Goal: Transaction & Acquisition: Purchase product/service

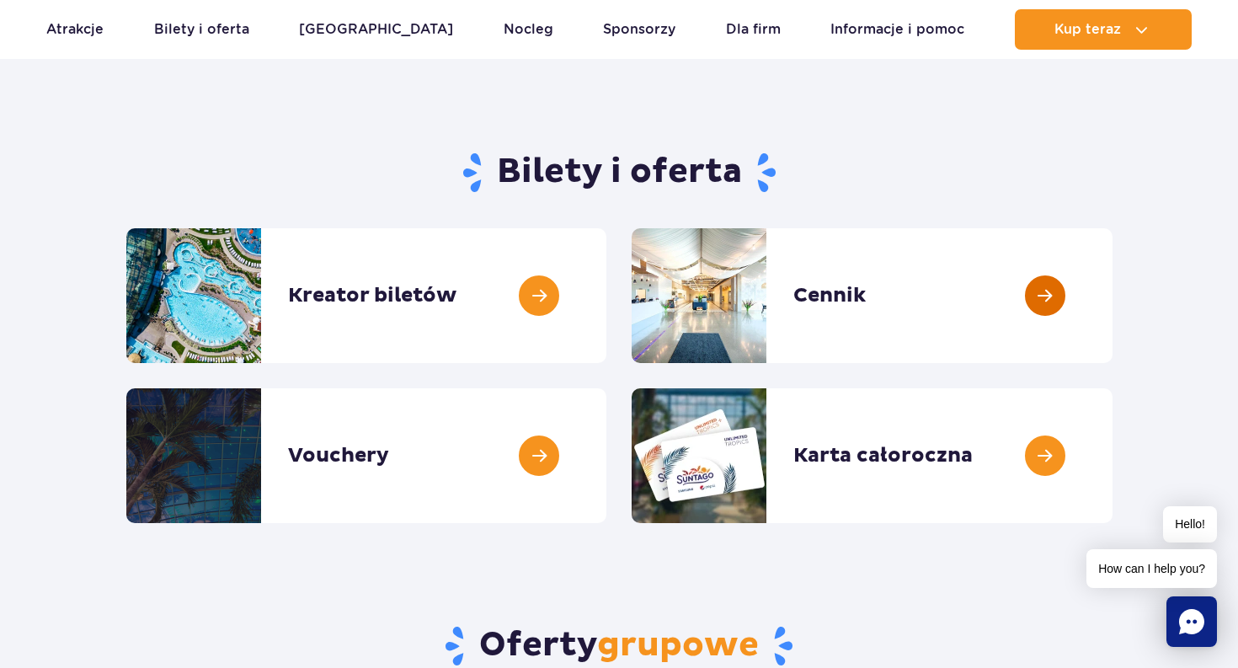
click at [1112, 317] on link at bounding box center [1112, 295] width 0 height 135
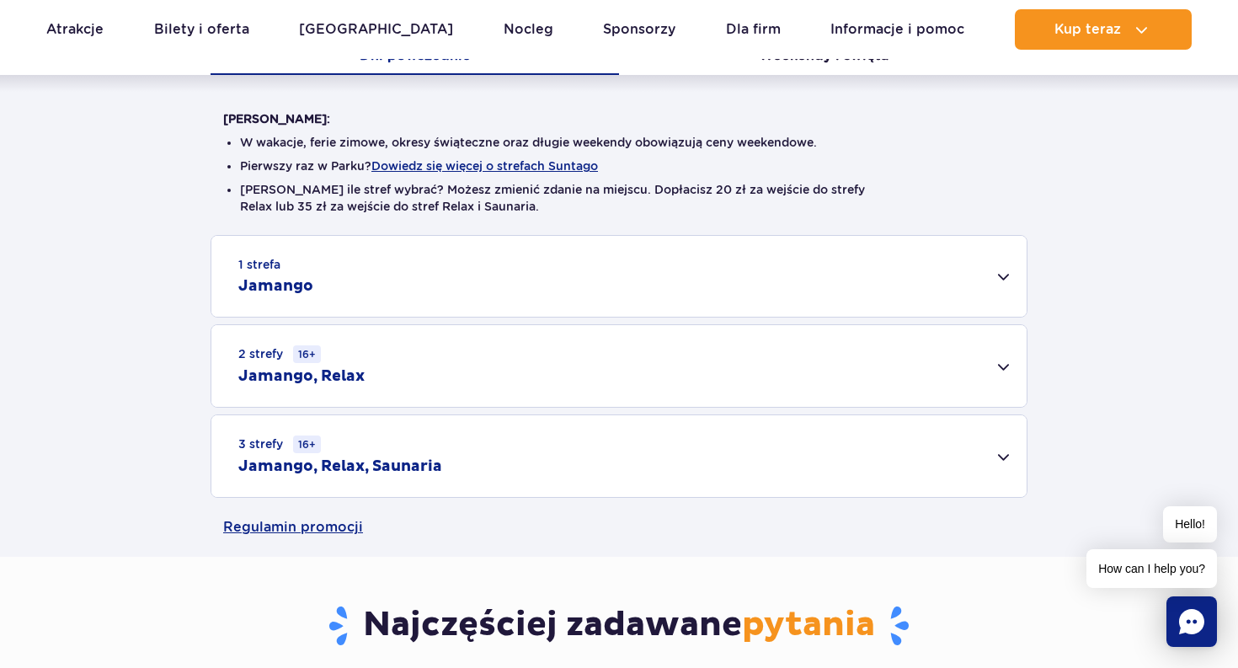
scroll to position [393, 0]
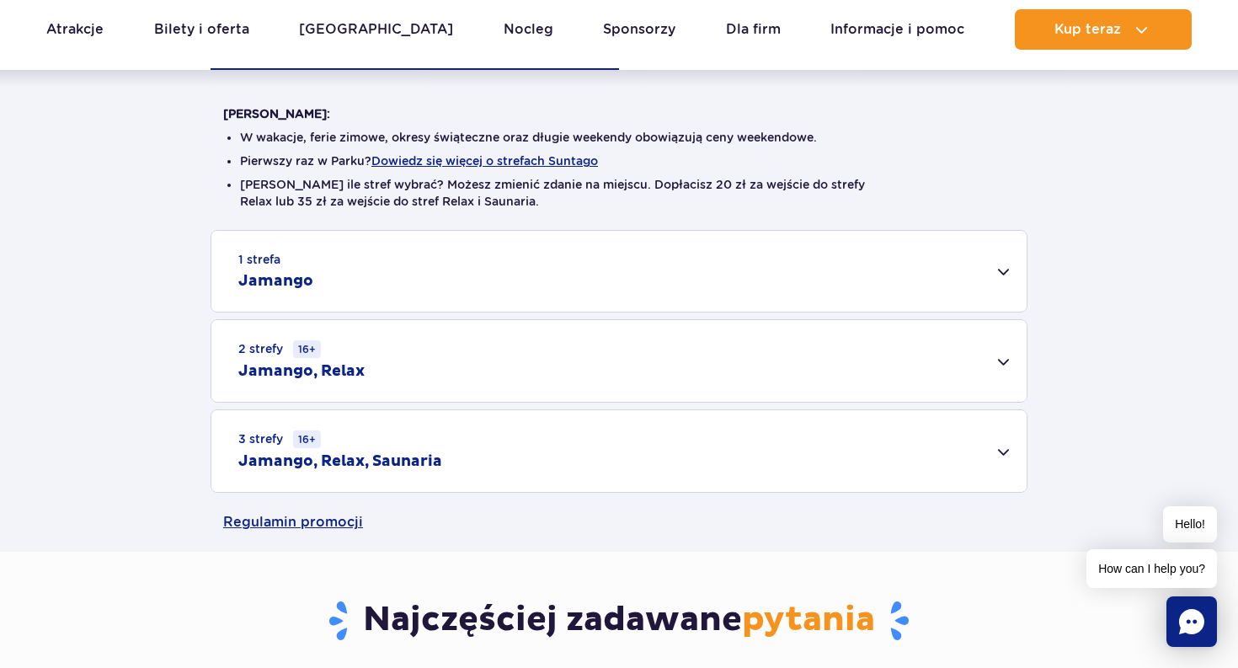
click at [684, 285] on div "1 strefa Jamango" at bounding box center [618, 271] width 815 height 81
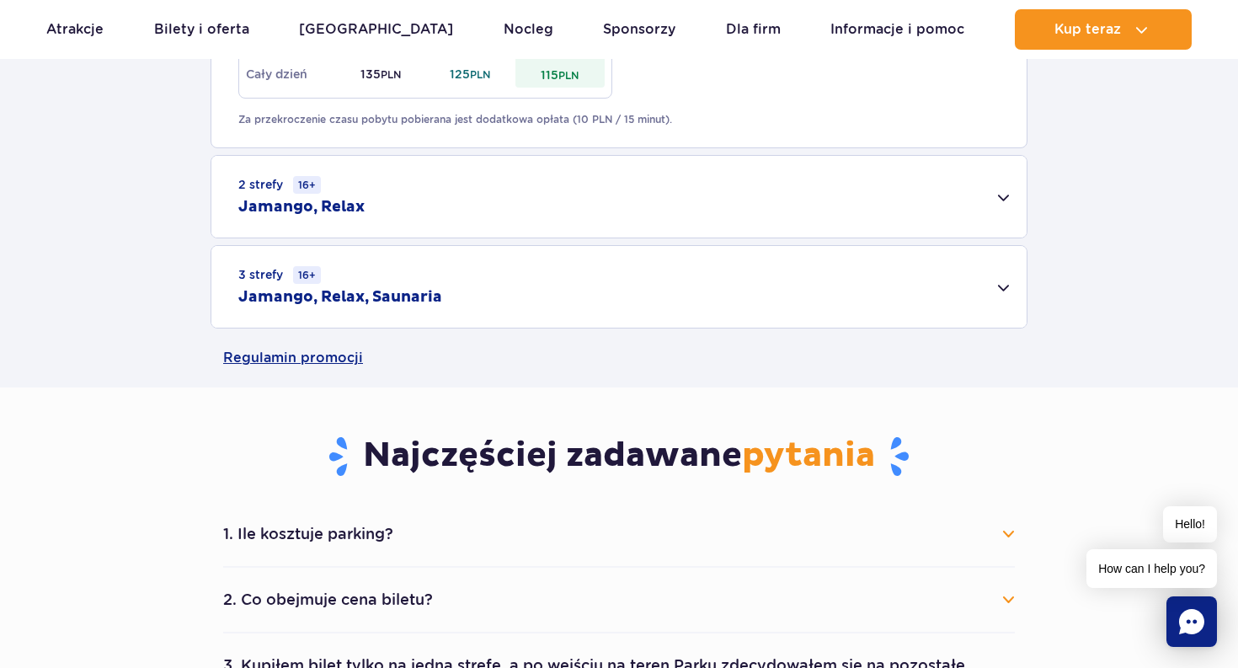
scroll to position [1185, 0]
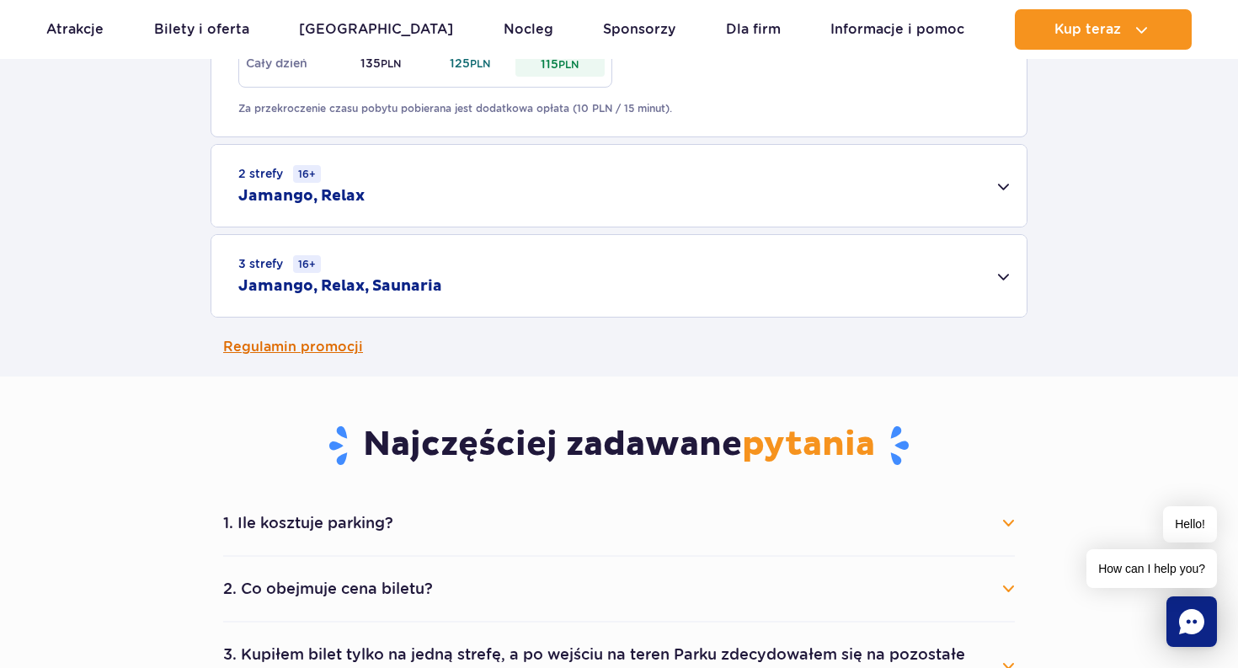
click at [360, 342] on link "Regulamin promocji" at bounding box center [618, 346] width 791 height 59
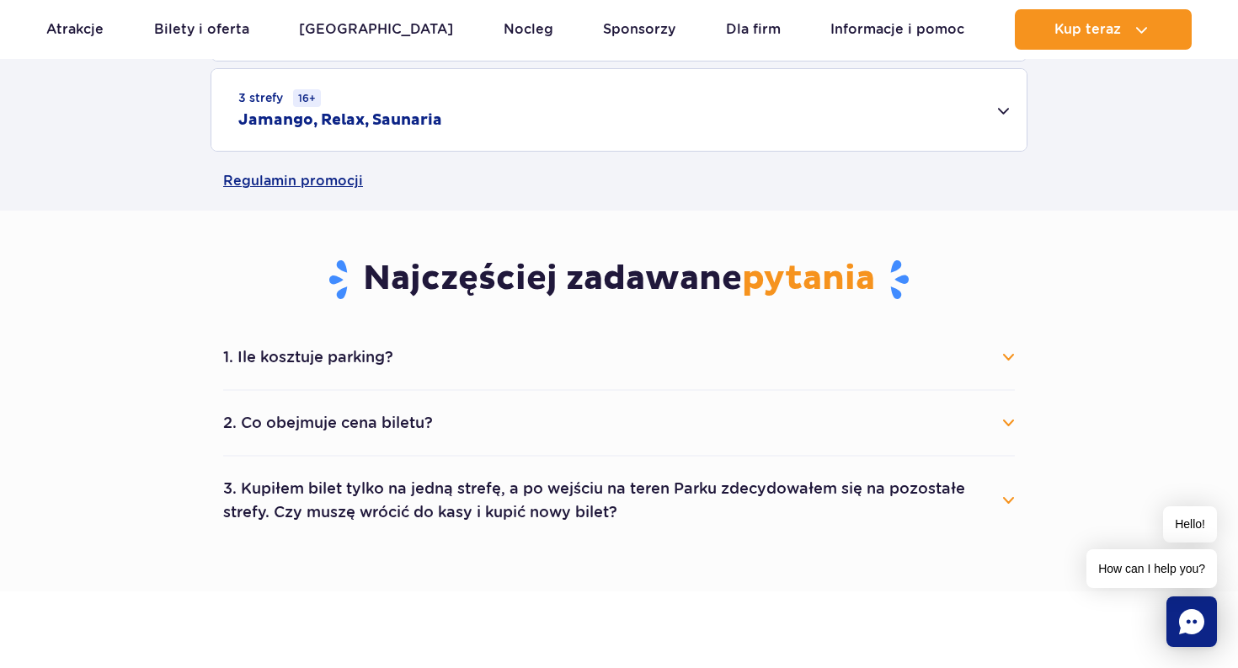
scroll to position [1351, 0]
click at [392, 422] on button "2. Co obejmuje cena biletu?" at bounding box center [618, 421] width 791 height 37
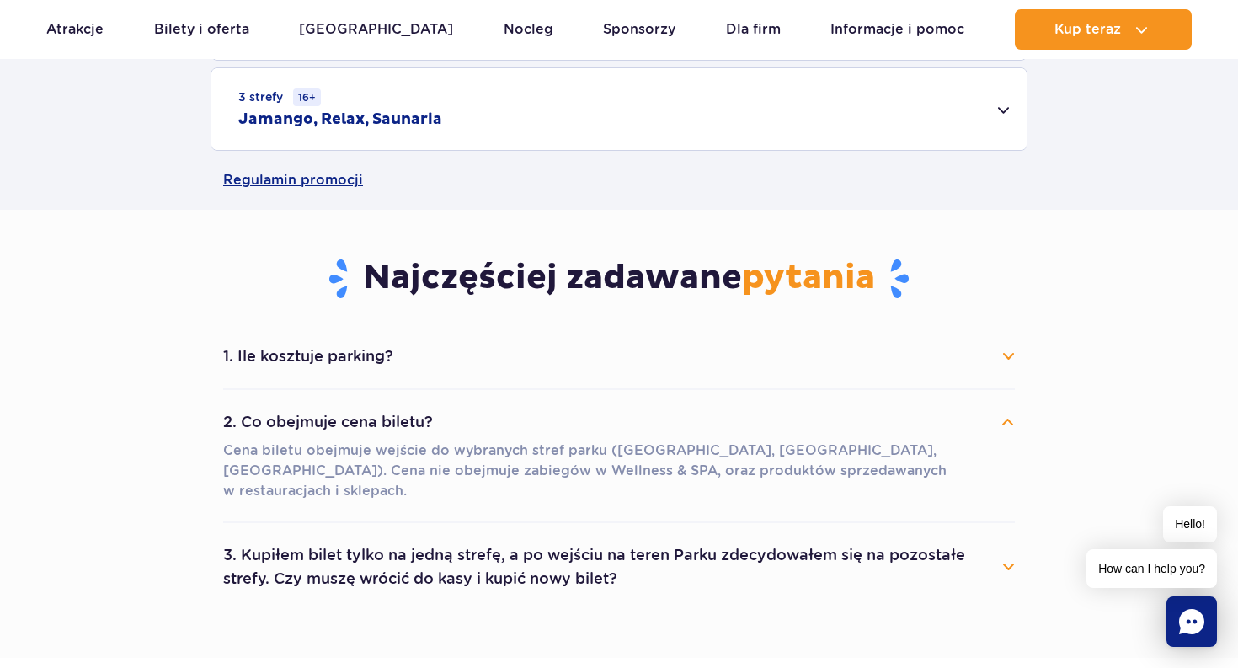
click at [392, 423] on button "2. Co obejmuje cena biletu?" at bounding box center [618, 421] width 791 height 37
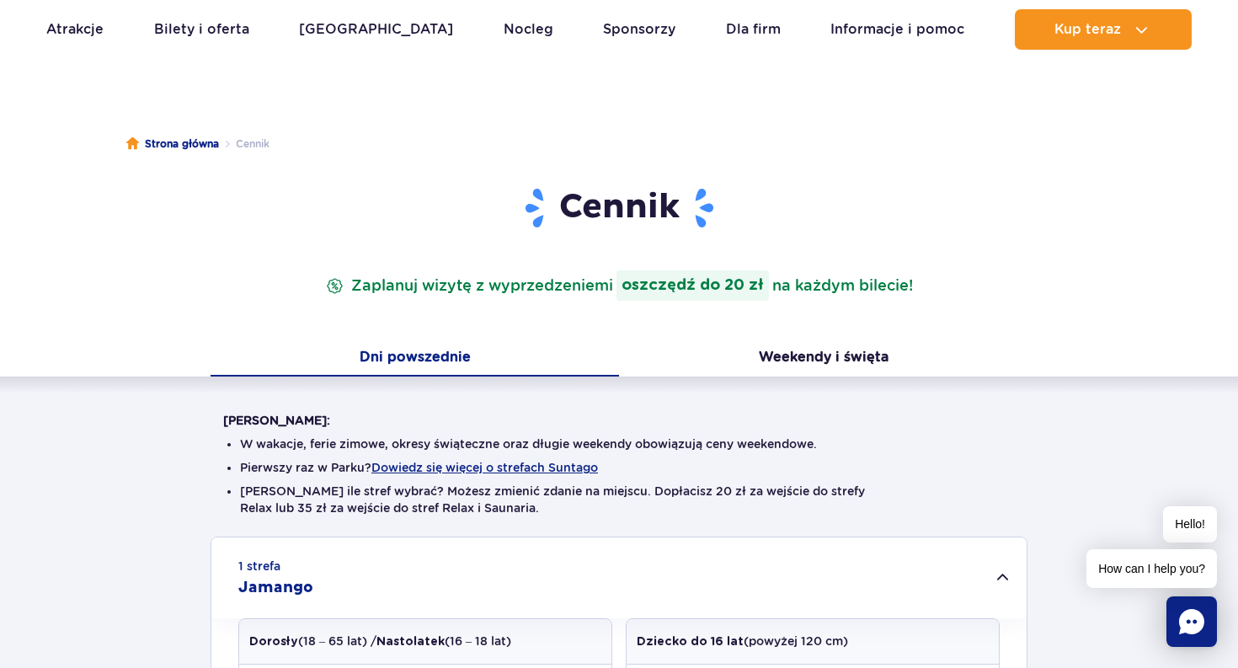
scroll to position [83, 0]
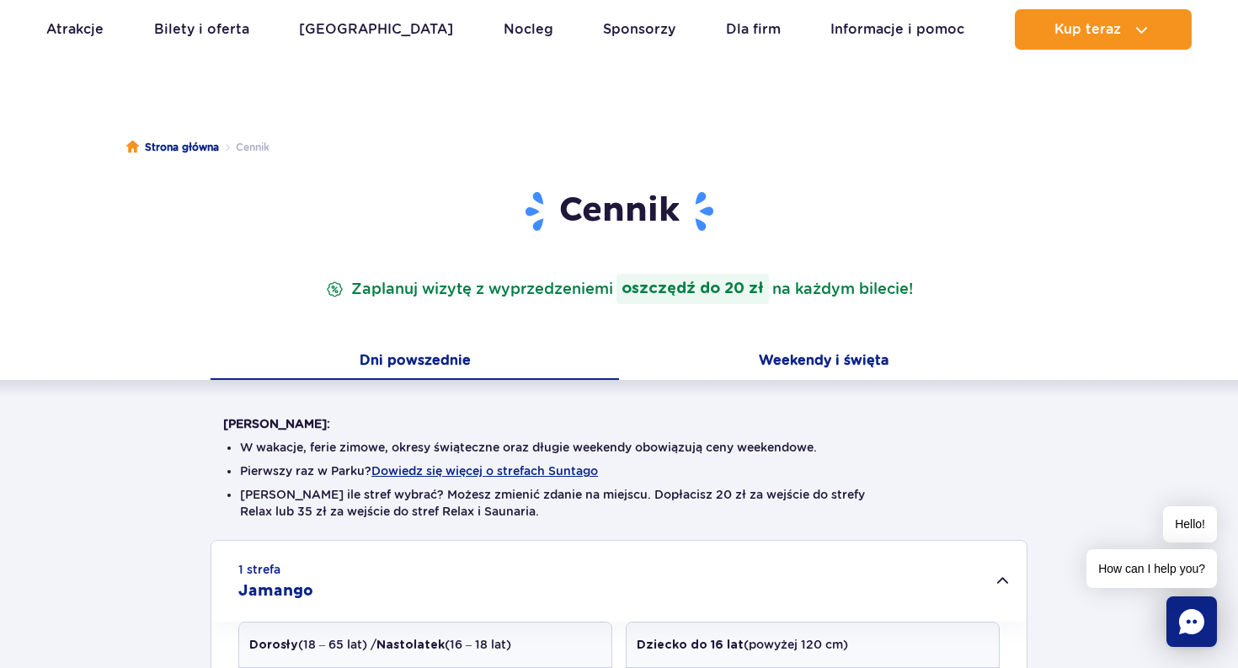
click at [766, 369] on button "Weekendy i święta" at bounding box center [823, 361] width 408 height 35
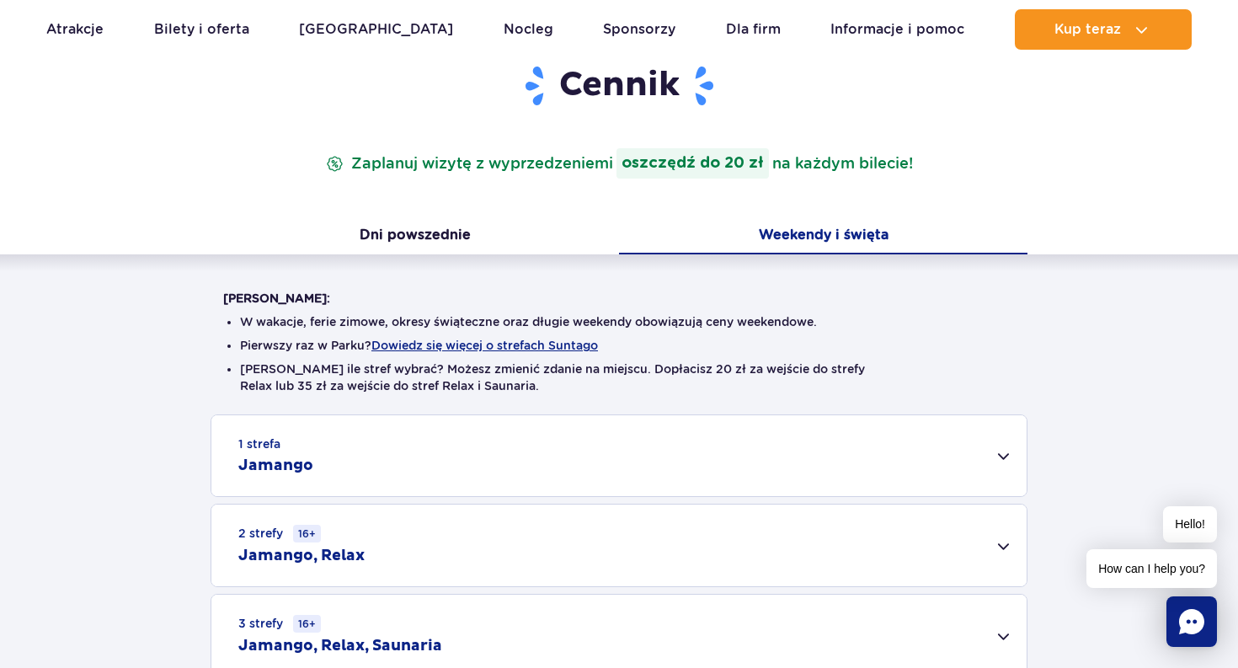
scroll to position [221, 0]
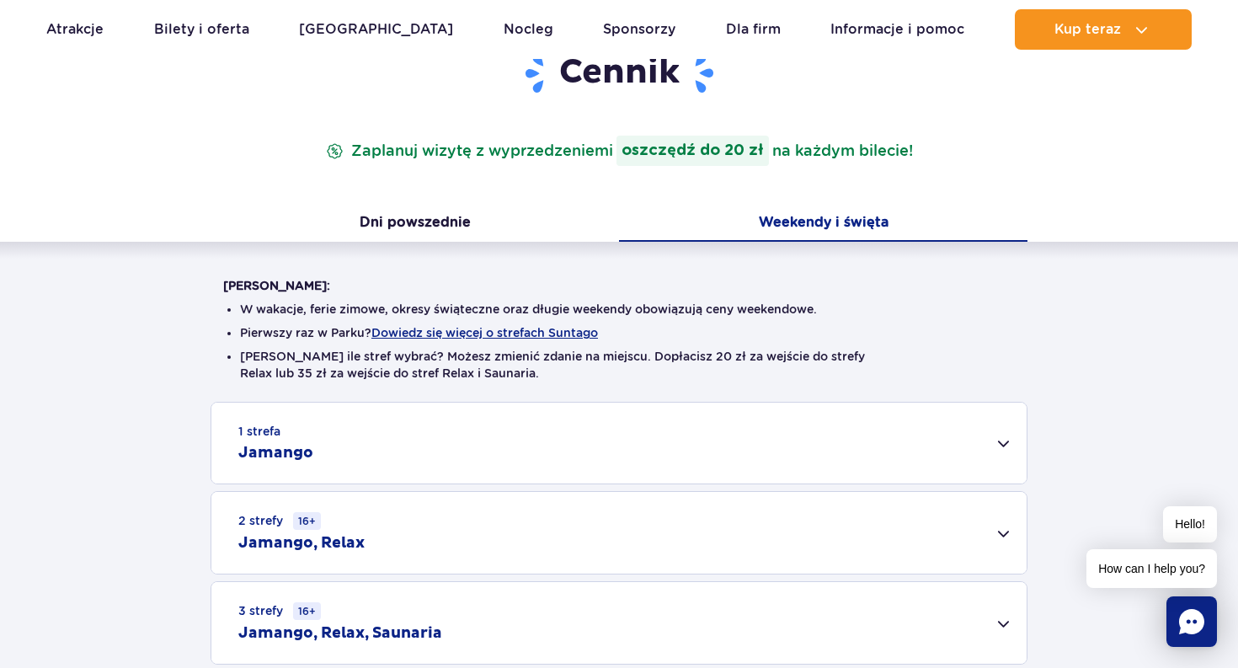
click at [750, 466] on div "1 strefa Jamango" at bounding box center [618, 442] width 815 height 81
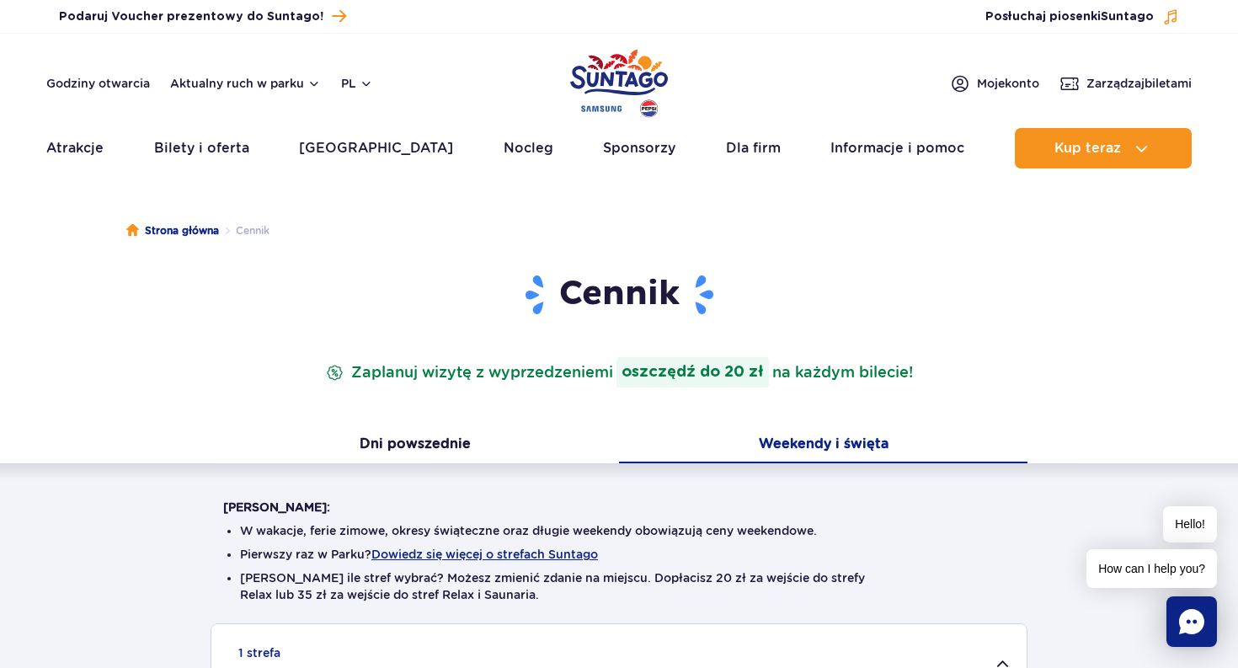
scroll to position [0, 0]
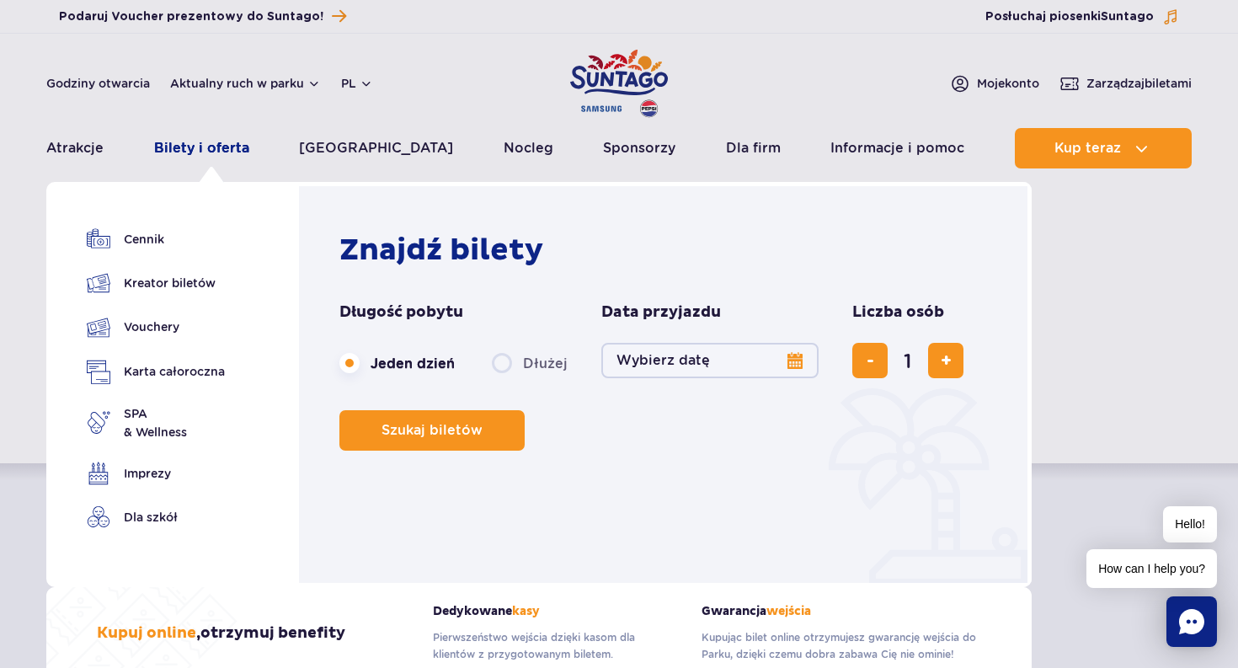
click at [189, 147] on link "Bilety i oferta" at bounding box center [201, 148] width 95 height 40
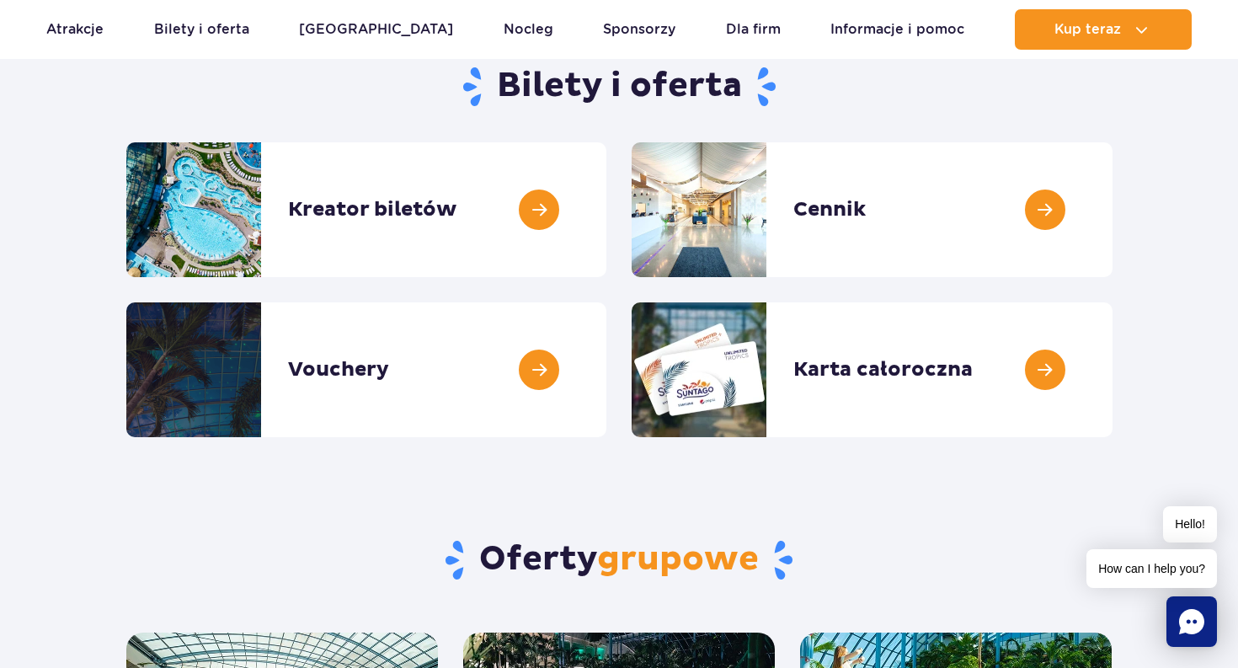
scroll to position [176, 0]
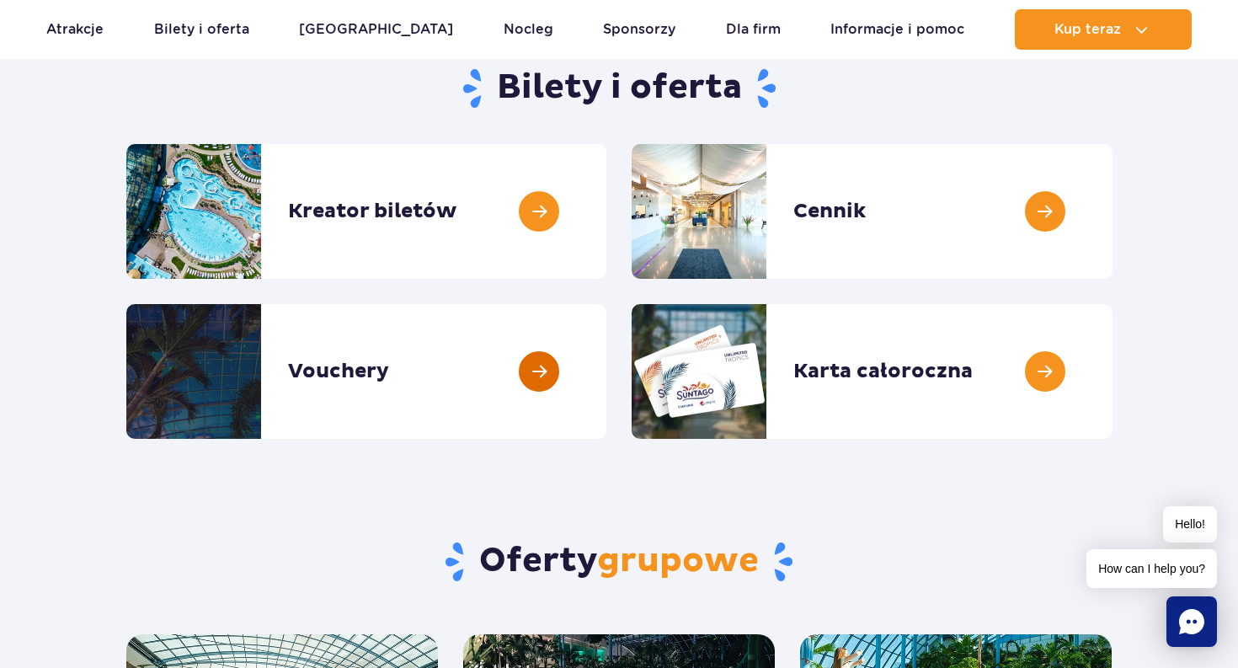
click at [606, 402] on link at bounding box center [606, 371] width 0 height 135
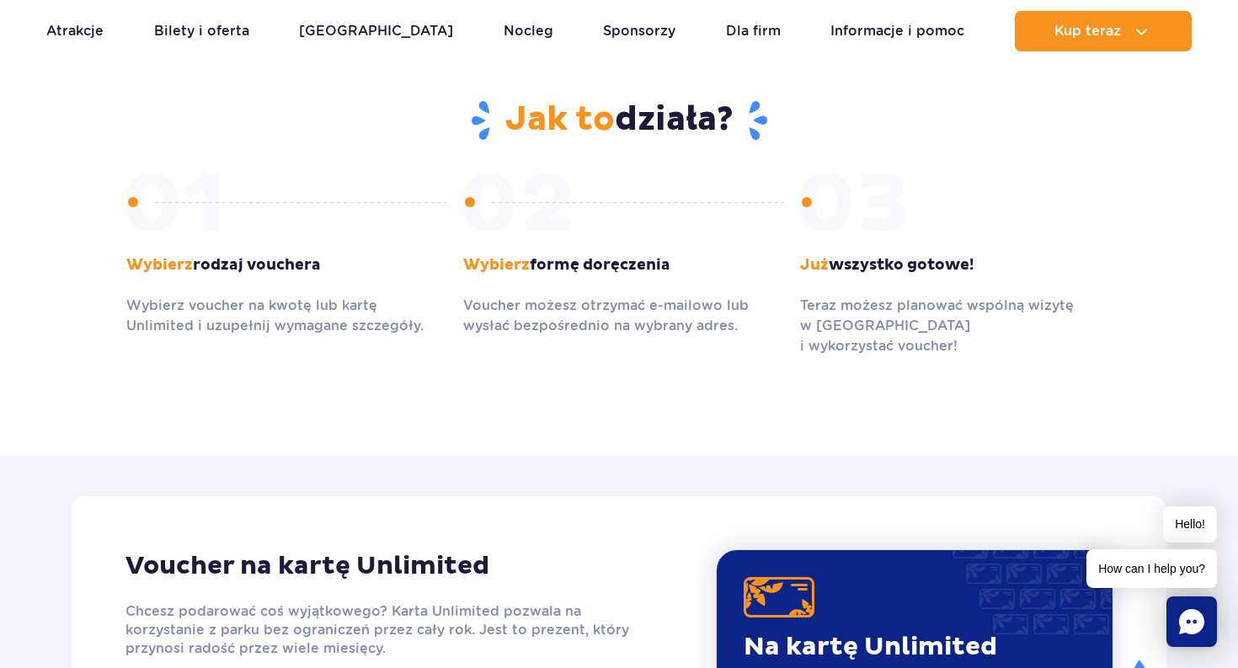
scroll to position [1027, 0]
click at [361, 402] on section "Jak to działa? Wybierz rodzaj vouchera Wybierz voucher na kwotę lub kartę Unlim…" at bounding box center [619, 226] width 1238 height 458
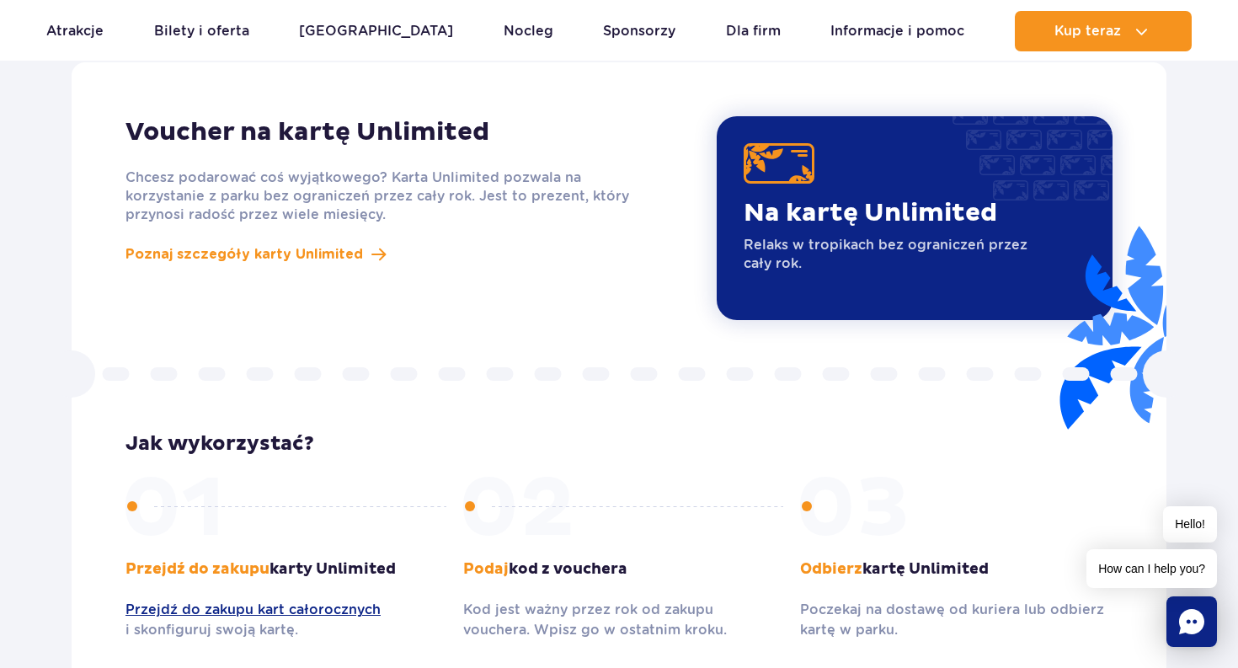
scroll to position [1686, 0]
